Goal: Task Accomplishment & Management: Manage account settings

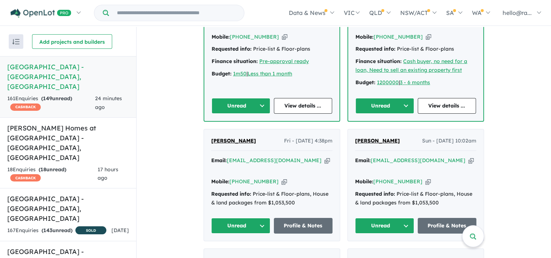
scroll to position [364, 0]
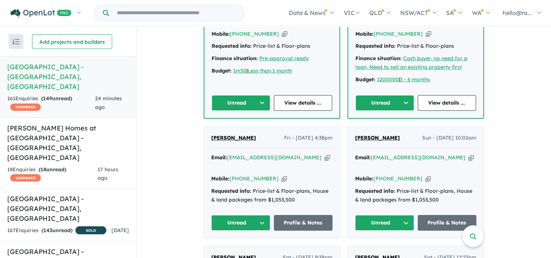
click at [324, 161] on icon "button" at bounding box center [326, 158] width 5 height 8
click at [281, 175] on icon "button" at bounding box center [283, 179] width 5 height 8
drag, startPoint x: 250, startPoint y: 141, endPoint x: 199, endPoint y: 140, distance: 50.6
drag, startPoint x: 199, startPoint y: 140, endPoint x: 216, endPoint y: 144, distance: 17.1
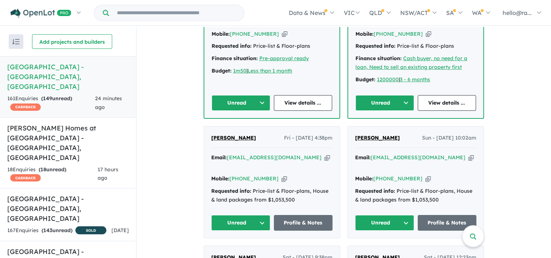
copy span "[PERSON_NAME]"
click at [324, 161] on icon "button" at bounding box center [326, 158] width 5 height 8
copy span "[PERSON_NAME]"
click at [281, 175] on icon "button" at bounding box center [283, 179] width 5 height 8
copy span "[PERSON_NAME]"
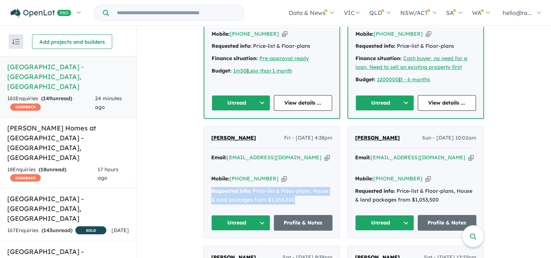
drag, startPoint x: 288, startPoint y: 195, endPoint x: 207, endPoint y: 188, distance: 81.1
click at [207, 188] on div "[PERSON_NAME] Fri - [DATE] 4:38pm Email: [EMAIL_ADDRESS][DOMAIN_NAME] Copied! M…" at bounding box center [272, 182] width 136 height 112
drag, startPoint x: 207, startPoint y: 188, endPoint x: 214, endPoint y: 190, distance: 6.9
copy div "Requested info: Price-list & Floor-plans, House & land packages from $1,053,500"
click at [29, 123] on h5 "[PERSON_NAME] Homes at [GEOGRAPHIC_DATA] - [GEOGRAPHIC_DATA] , [GEOGRAPHIC_DATA]" at bounding box center [68, 142] width 122 height 39
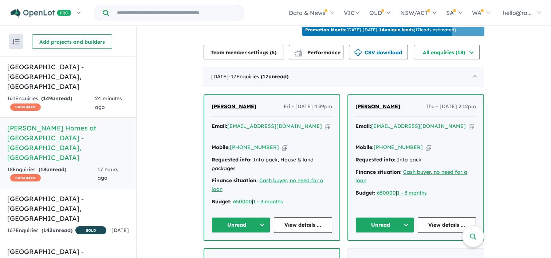
scroll to position [306, 0]
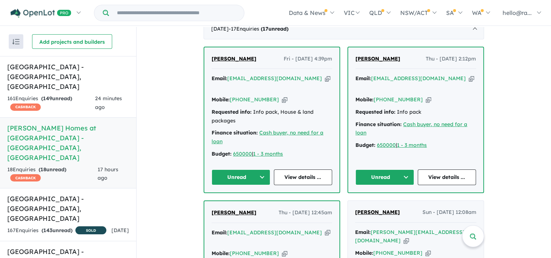
click at [325, 82] on icon "button" at bounding box center [327, 79] width 5 height 8
click at [243, 174] on button "Unread" at bounding box center [240, 177] width 59 height 16
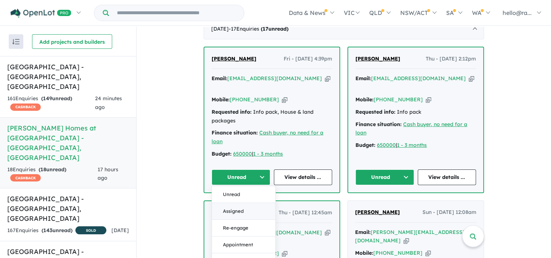
click at [244, 206] on button "Assigned" at bounding box center [243, 211] width 63 height 17
